Goal: Task Accomplishment & Management: Manage account settings

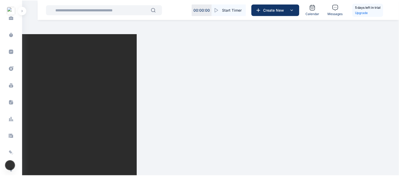
scroll to position [146, 0]
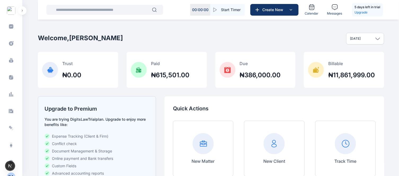
scroll to position [146, 0]
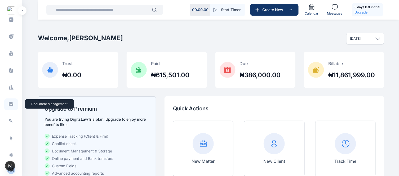
click at [10, 105] on icon at bounding box center [11, 104] width 5 height 4
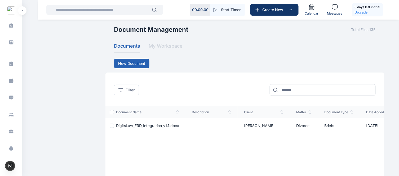
click at [165, 46] on button "My Workspace" at bounding box center [166, 47] width 34 height 10
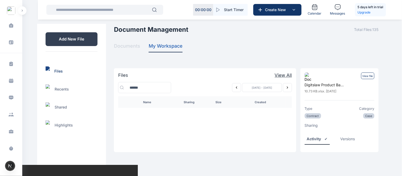
click at [132, 47] on button "Documents" at bounding box center [127, 47] width 26 height 10
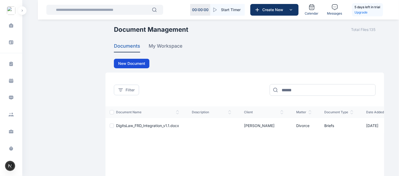
click at [137, 60] on button "New Document" at bounding box center [132, 64] width 36 height 10
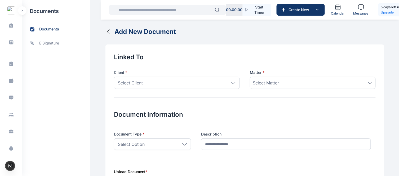
click at [108, 33] on icon "button" at bounding box center [108, 32] width 6 height 6
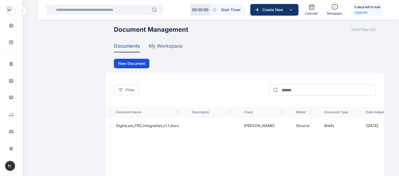
click at [126, 61] on button "New Document" at bounding box center [132, 64] width 36 height 10
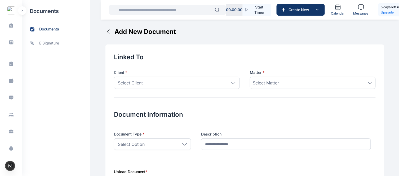
click at [45, 28] on span "documents" at bounding box center [49, 30] width 20 height 6
click at [108, 33] on icon "button" at bounding box center [109, 32] width 2 height 4
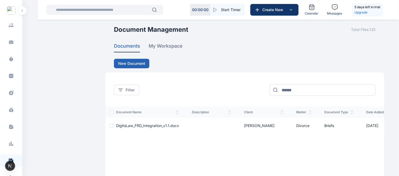
scroll to position [90, 0]
click at [9, 126] on icon at bounding box center [11, 126] width 4 height 5
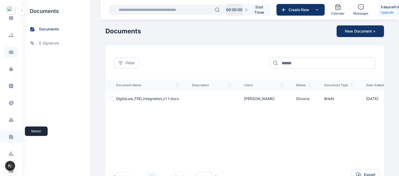
scroll to position [80, 0]
click at [9, 145] on div "Task Management task management Calendar calendar Instant Messaging Instant Mes…" at bounding box center [11, 83] width 22 height 221
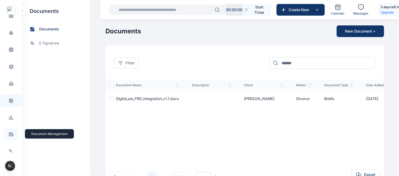
click at [10, 132] on icon at bounding box center [10, 135] width 5 height 6
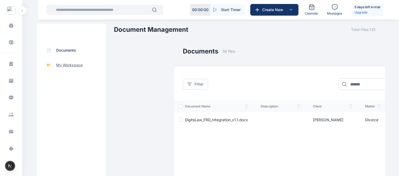
click at [64, 65] on p "My Workspace" at bounding box center [69, 65] width 27 height 5
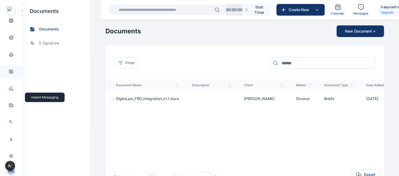
scroll to position [146, 0]
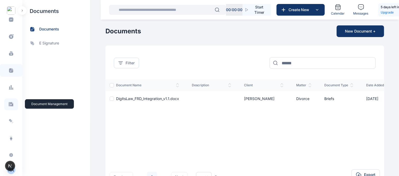
click at [11, 104] on icon at bounding box center [10, 105] width 5 height 6
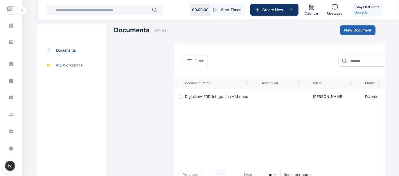
click at [65, 51] on p "Documents" at bounding box center [66, 50] width 20 height 5
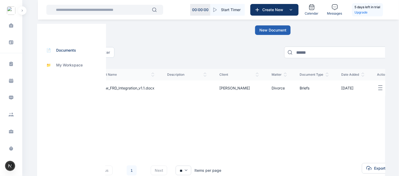
scroll to position [0, 96]
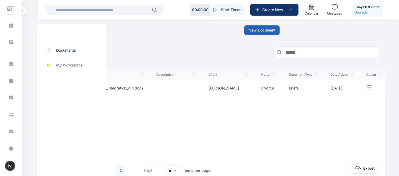
drag, startPoint x: 256, startPoint y: 93, endPoint x: 209, endPoint y: 50, distance: 64.0
click at [209, 50] on div "Filter" at bounding box center [228, 52] width 301 height 18
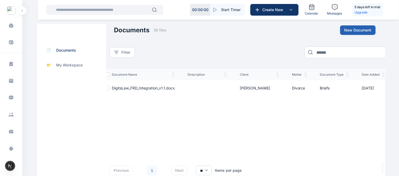
drag, startPoint x: 245, startPoint y: 126, endPoint x: 216, endPoint y: 67, distance: 66.1
click at [216, 67] on div "Filter" at bounding box center [260, 55] width 301 height 25
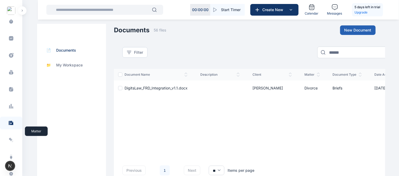
scroll to position [146, 0]
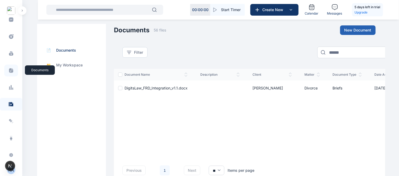
click at [12, 74] on span at bounding box center [11, 71] width 14 height 12
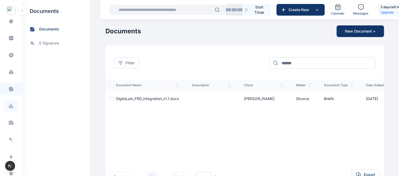
scroll to position [128, 0]
click at [9, 121] on icon at bounding box center [11, 122] width 5 height 4
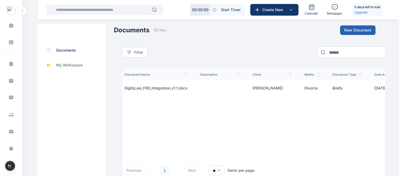
click at [26, 142] on div "ROYALE CONSULTANTS Dashboard dashboard Conflict-Check conflict-check Task Manag…" at bounding box center [199, 96] width 399 height 193
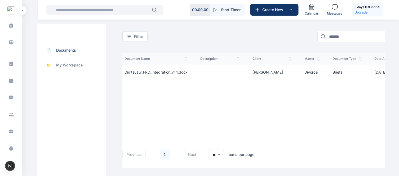
scroll to position [22, 0]
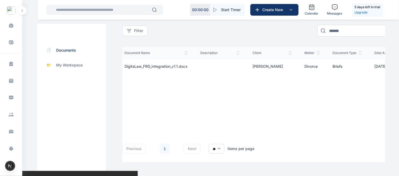
click at [235, 122] on div "document name description client matter document type date added action DigitsL…" at bounding box center [273, 86] width 318 height 78
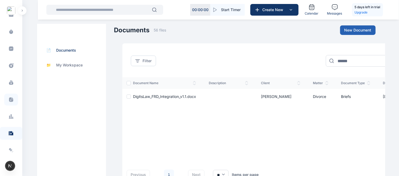
scroll to position [117, 0]
click at [13, 98] on span at bounding box center [11, 100] width 14 height 12
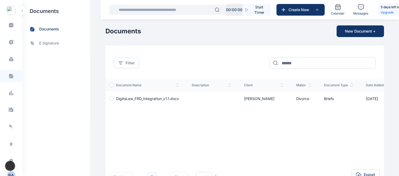
scroll to position [146, 0]
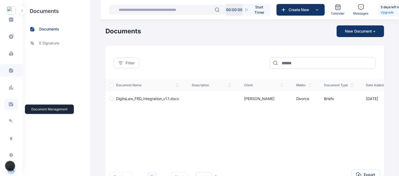
click at [12, 102] on icon at bounding box center [10, 105] width 5 height 6
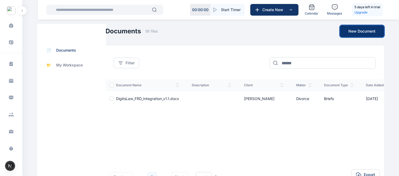
click at [366, 31] on button "New Document" at bounding box center [362, 31] width 44 height 12
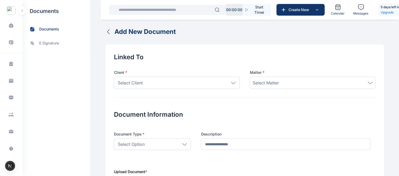
click at [105, 30] on icon "button" at bounding box center [108, 32] width 6 height 6
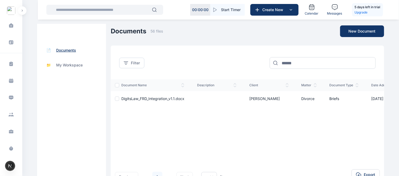
click at [65, 49] on p "Documents" at bounding box center [66, 50] width 20 height 5
click at [131, 64] on span "Filter" at bounding box center [135, 62] width 9 height 5
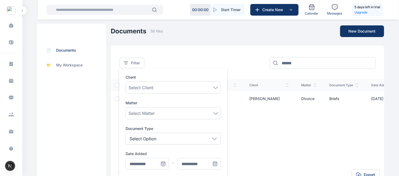
click at [170, 86] on div "Select Client" at bounding box center [174, 88] width 90 height 6
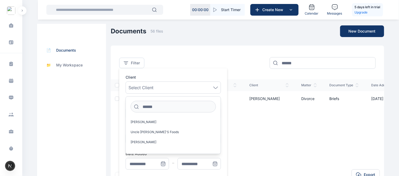
click at [170, 86] on div "Select Client" at bounding box center [174, 88] width 90 height 6
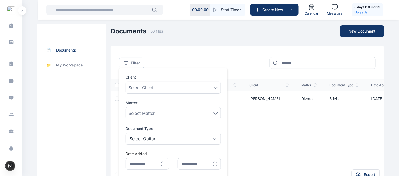
click at [244, 121] on div "document name description client matter document type date added action DigitsL…" at bounding box center [270, 119] width 318 height 78
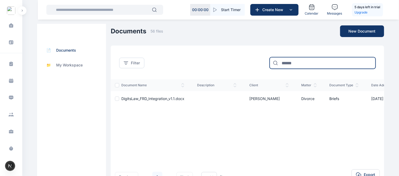
click at [287, 65] on input at bounding box center [323, 63] width 106 height 12
type input "*"
click at [239, 46] on div "Filter document name description client matter document type date added action …" at bounding box center [248, 120] width 274 height 149
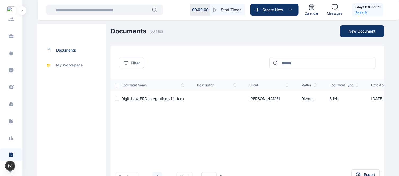
scroll to position [96, 0]
click at [12, 119] on icon at bounding box center [13, 119] width 2 height 2
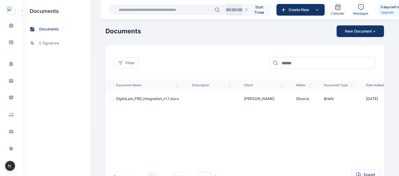
scroll to position [41, 0]
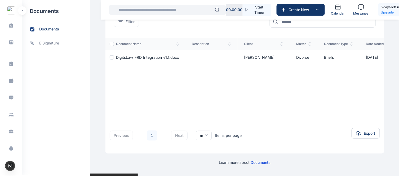
click at [288, 158] on div "Learn more about Documents" at bounding box center [244, 160] width 279 height 12
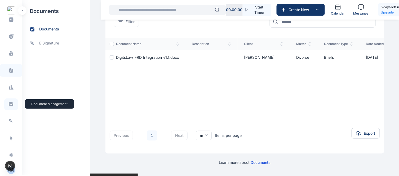
click at [11, 102] on icon at bounding box center [11, 104] width 5 height 4
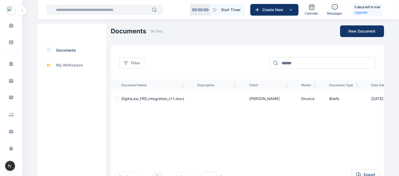
scroll to position [0, 42]
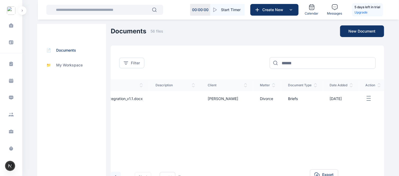
click at [369, 98] on icon "button" at bounding box center [369, 98] width 6 height 7
click at [348, 103] on span "Download" at bounding box center [353, 104] width 17 height 5
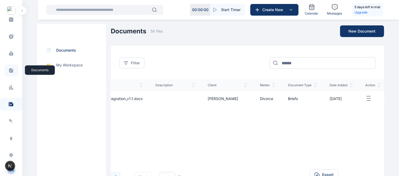
click at [9, 68] on icon at bounding box center [11, 70] width 4 height 5
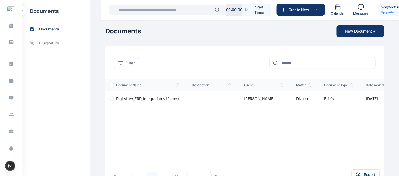
scroll to position [0, 36]
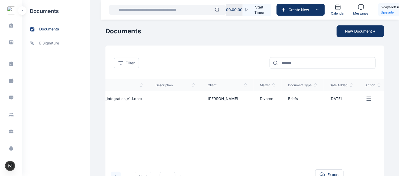
click at [367, 99] on line "button" at bounding box center [369, 99] width 4 height 0
click at [354, 105] on span "Download" at bounding box center [353, 104] width 17 height 5
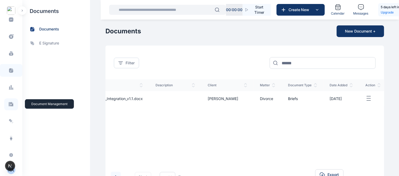
click at [11, 105] on icon at bounding box center [11, 104] width 5 height 4
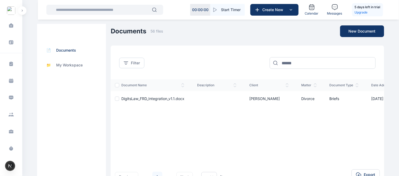
click at [45, 19] on div "00 : 00 : 00 Start Timer Create New Calendar Messages 5 days left in trial Upgr…" at bounding box center [218, 10] width 361 height 20
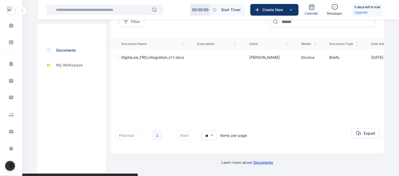
click at [264, 165] on span "Documents" at bounding box center [264, 162] width 20 height 5
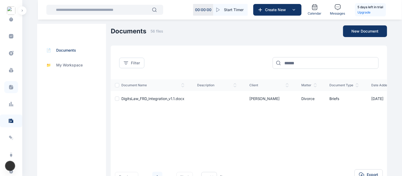
scroll to position [130, 0]
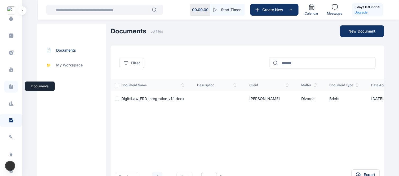
click at [10, 85] on icon at bounding box center [11, 87] width 4 height 5
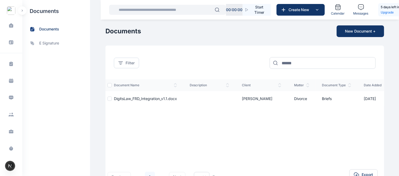
scroll to position [41, 0]
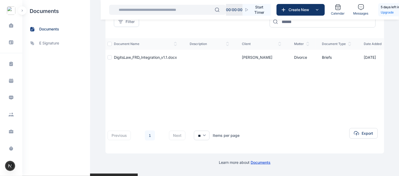
click at [263, 165] on span "Documents" at bounding box center [261, 162] width 20 height 5
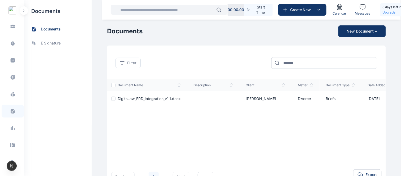
scroll to position [146, 0]
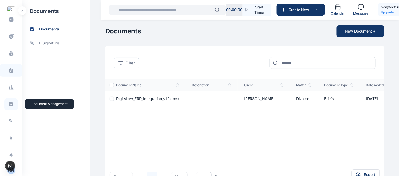
click at [11, 104] on icon at bounding box center [11, 104] width 5 height 4
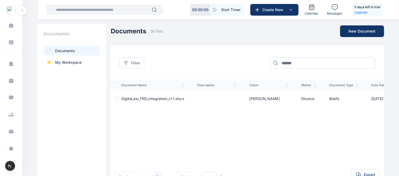
click at [67, 51] on p "Documents" at bounding box center [65, 50] width 20 height 5
click at [69, 60] on p "My Workspace" at bounding box center [68, 62] width 27 height 5
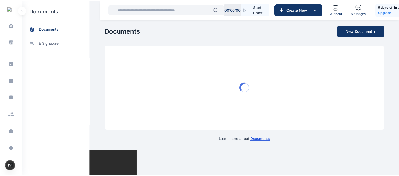
scroll to position [146, 0]
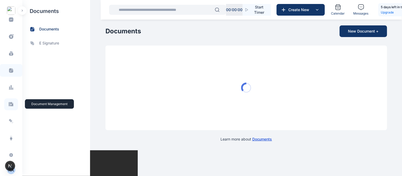
click at [9, 106] on icon at bounding box center [10, 105] width 5 height 6
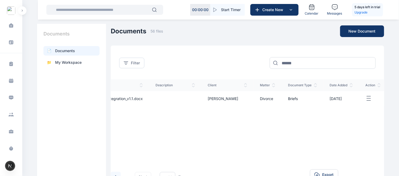
scroll to position [41, 0]
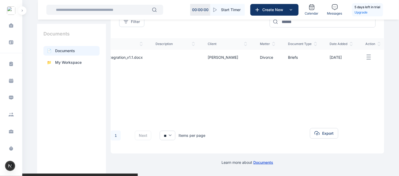
click at [195, 100] on div "document name description client matter document type date added action DigitsL…" at bounding box center [228, 77] width 318 height 78
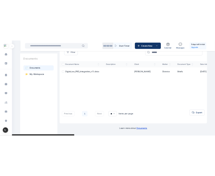
scroll to position [0, 0]
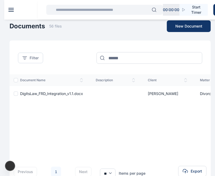
click at [112, 109] on div "document name description client matter document type date added action DigitsL…" at bounding box center [169, 113] width 318 height 78
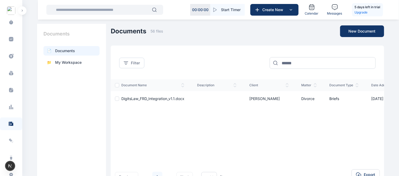
scroll to position [142, 0]
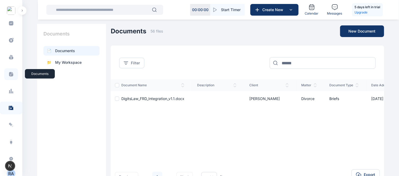
click at [11, 73] on icon at bounding box center [11, 74] width 4 height 5
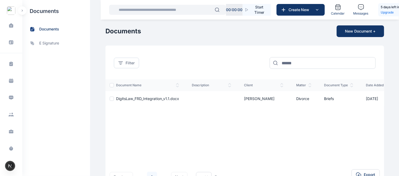
click at [220, 73] on div "Dashboard dashboard Conflict-Check conflict-check Task Management task manageme…" at bounding box center [199, 107] width 399 height 215
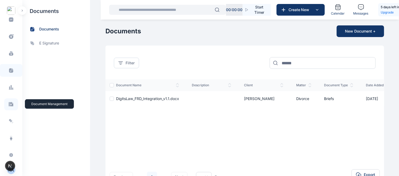
click at [9, 104] on icon at bounding box center [11, 104] width 5 height 4
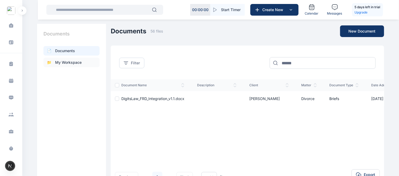
click at [73, 61] on p "My Workspace" at bounding box center [68, 62] width 27 height 5
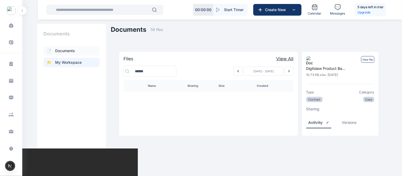
click at [67, 52] on p "Documents" at bounding box center [65, 50] width 20 height 5
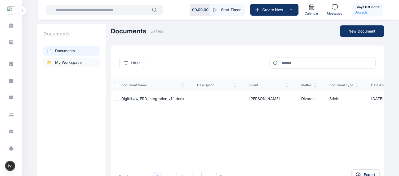
click at [68, 63] on p "My Workspace" at bounding box center [68, 62] width 27 height 5
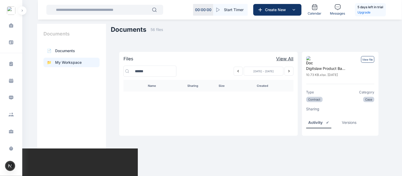
click at [220, 71] on button "Previous week" at bounding box center [238, 71] width 9 height 9
click at [220, 72] on icon "Previous week" at bounding box center [238, 71] width 4 height 4
click at [220, 72] on icon "Previous week" at bounding box center [237, 71] width 1 height 2
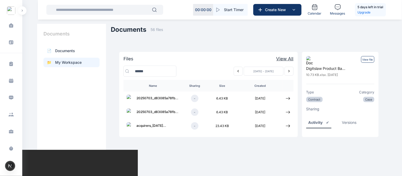
click at [220, 72] on icon "Previous week" at bounding box center [237, 71] width 1 height 2
